Goal: Transaction & Acquisition: Purchase product/service

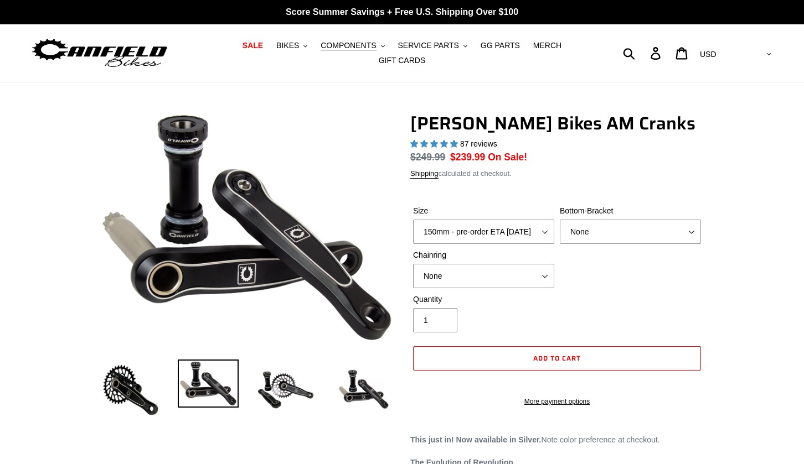
select select "highest-rating"
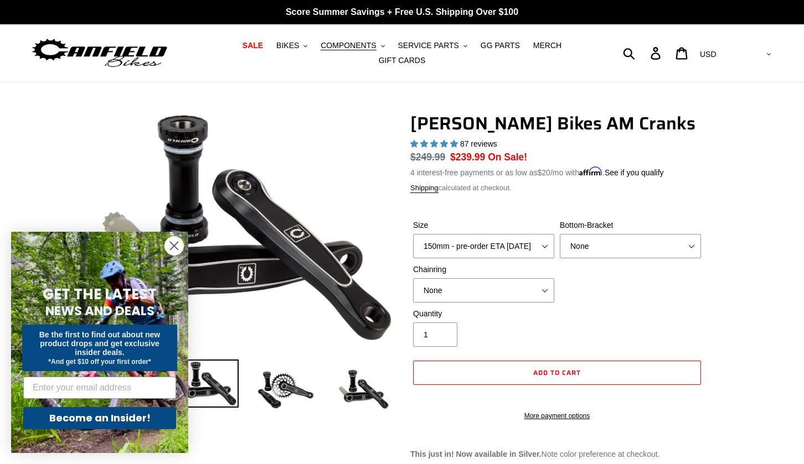
click at [169, 241] on circle "Close dialog" at bounding box center [174, 246] width 18 height 18
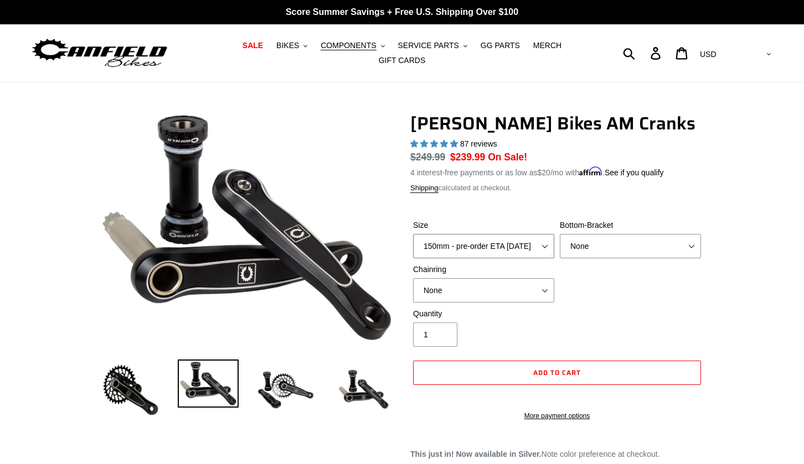
select select "160mm - pre-order ETA [DATE]"
select select "BSA Threaded 68/73mm"
click at [543, 289] on select "None 30t Round (Boost 148) 30t Oval (Boost 148) 32t Round (Boost 148) 32t Oval …" at bounding box center [483, 290] width 141 height 24
select select "32t Round (Boost 148)"
click at [598, 243] on select "None BSA Threaded 68/73mm Press Fit PF92" at bounding box center [630, 246] width 141 height 24
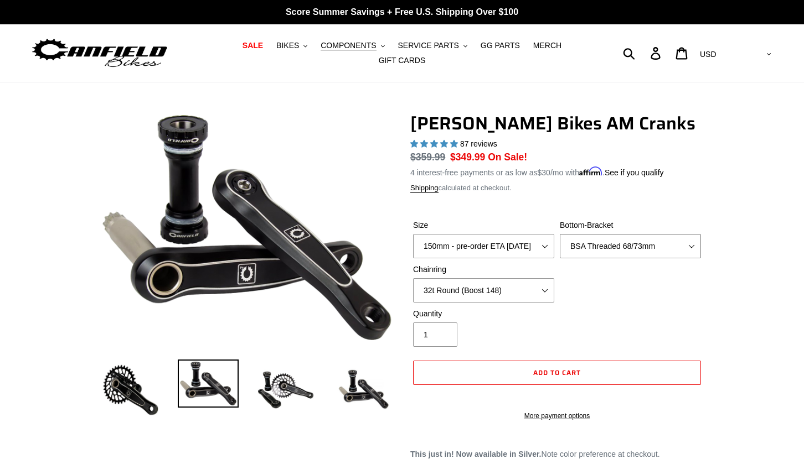
select select "None"
click at [271, 396] on img at bounding box center [285, 390] width 61 height 61
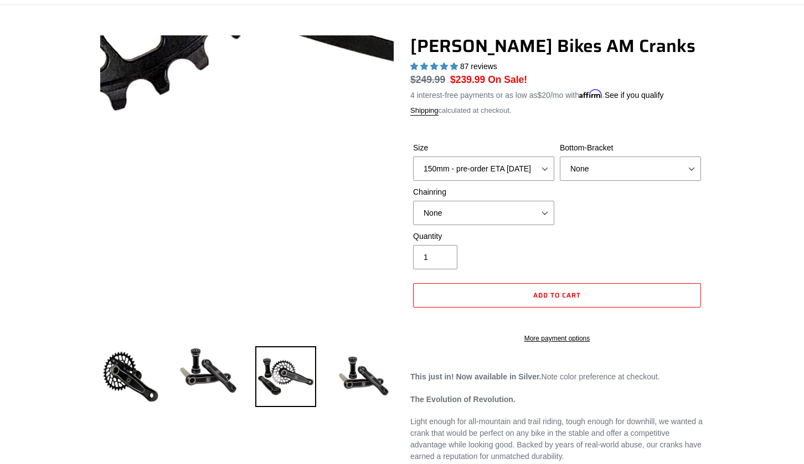
scroll to position [94, 0]
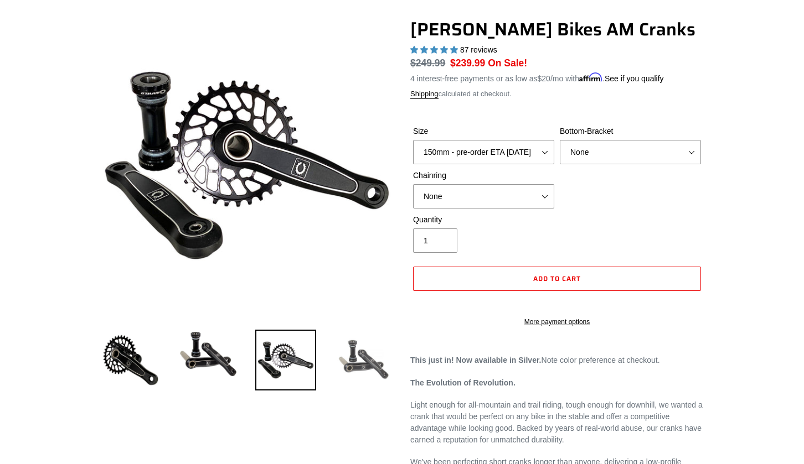
click at [368, 364] on img at bounding box center [363, 360] width 61 height 61
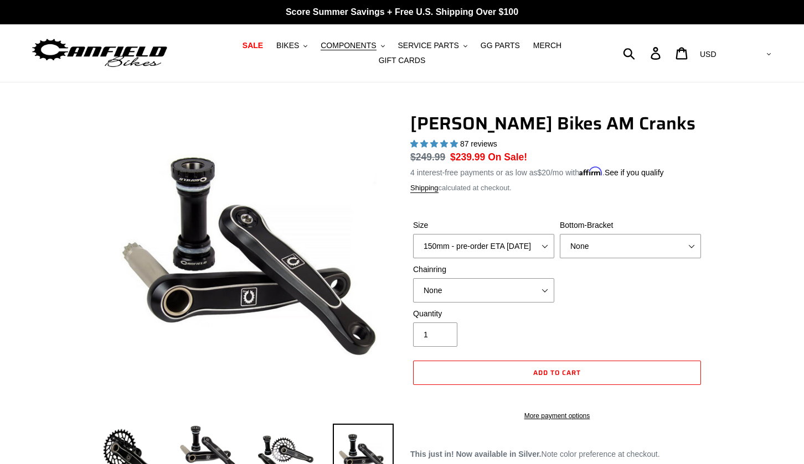
scroll to position [0, 0]
